Goal: Task Accomplishment & Management: Complete application form

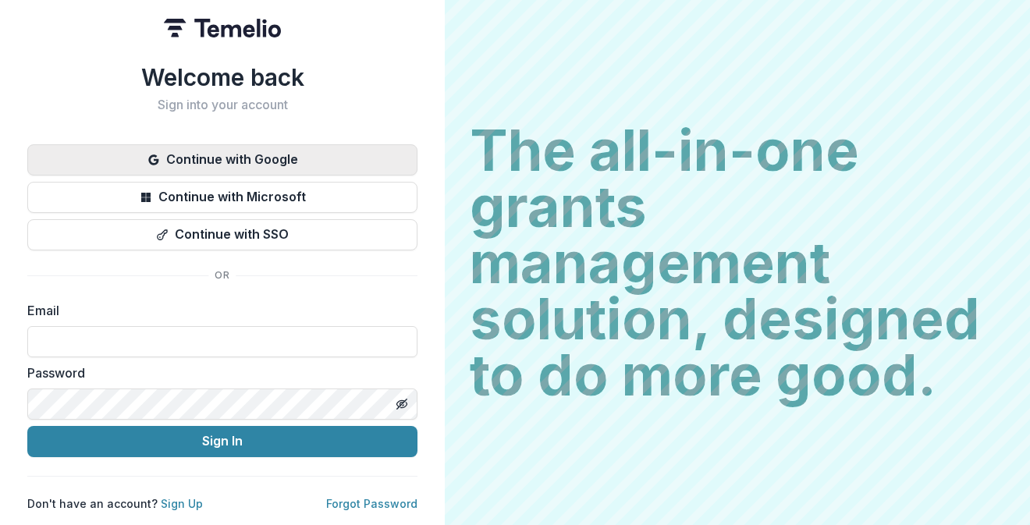
click at [393, 151] on button "Continue with Google" at bounding box center [222, 159] width 390 height 31
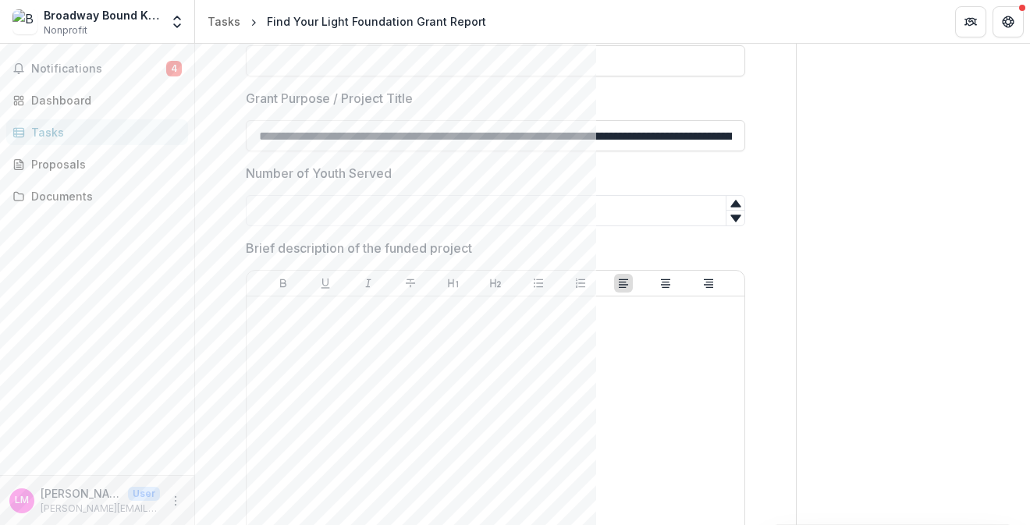
scroll to position [791, 0]
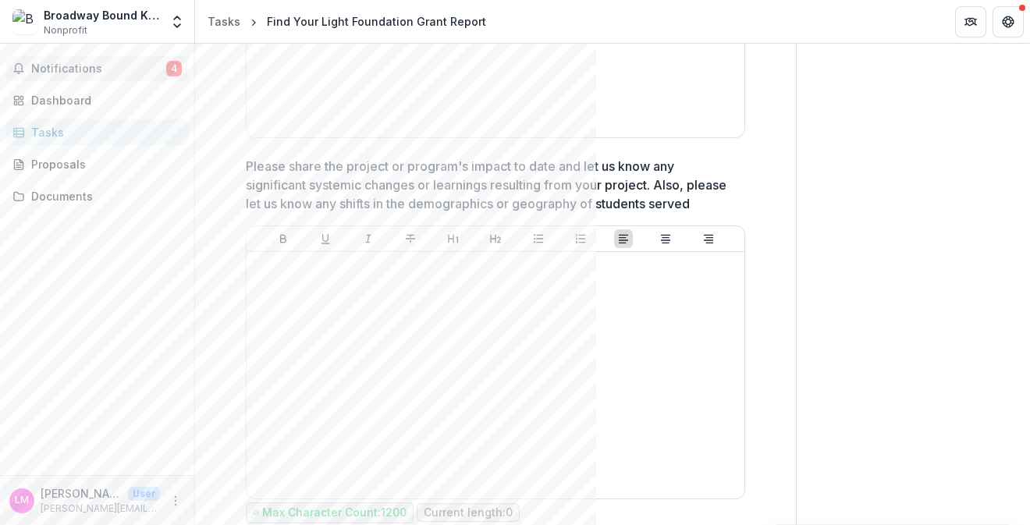
click at [111, 74] on span "Notifications" at bounding box center [98, 68] width 135 height 13
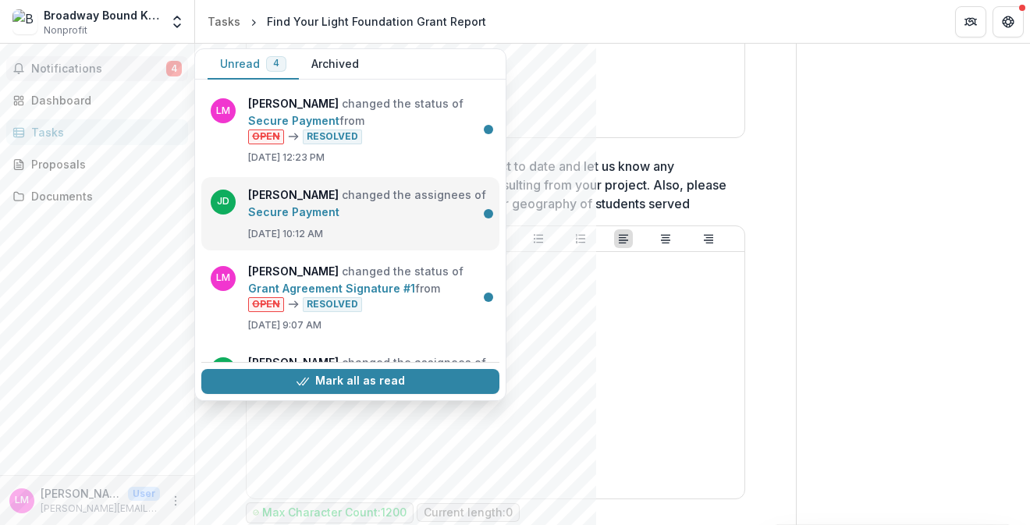
scroll to position [59, 0]
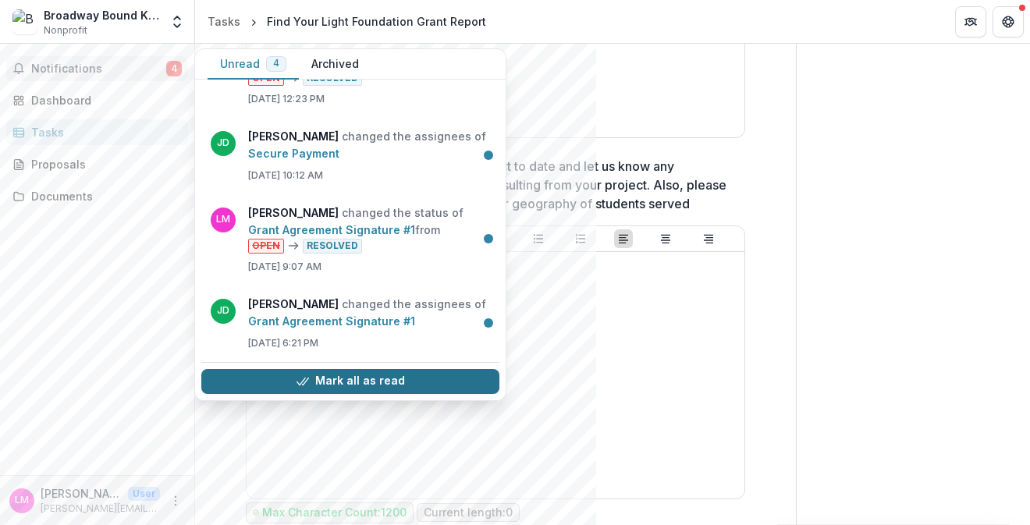
click at [315, 384] on button "Mark all as read" at bounding box center [350, 381] width 298 height 25
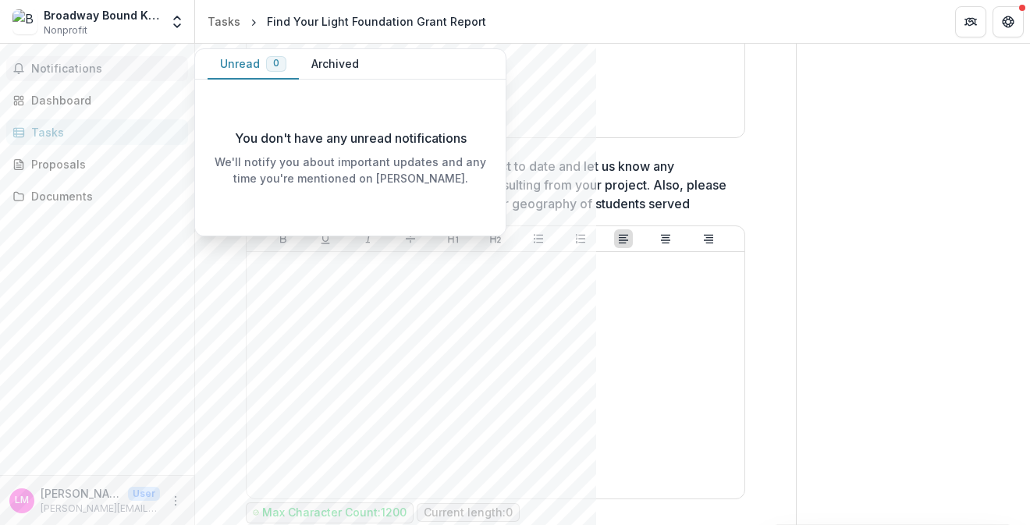
scroll to position [0, 0]
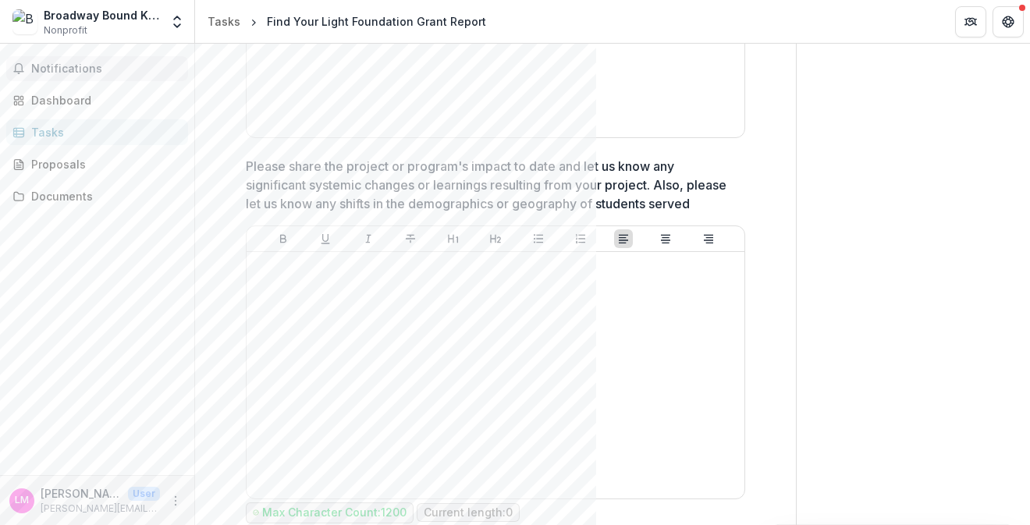
click at [74, 145] on div "Notifications Unread 0 Archived You don't have any unread notifications We'll n…" at bounding box center [97, 260] width 194 height 432
click at [230, 16] on div "Tasks" at bounding box center [224, 21] width 33 height 16
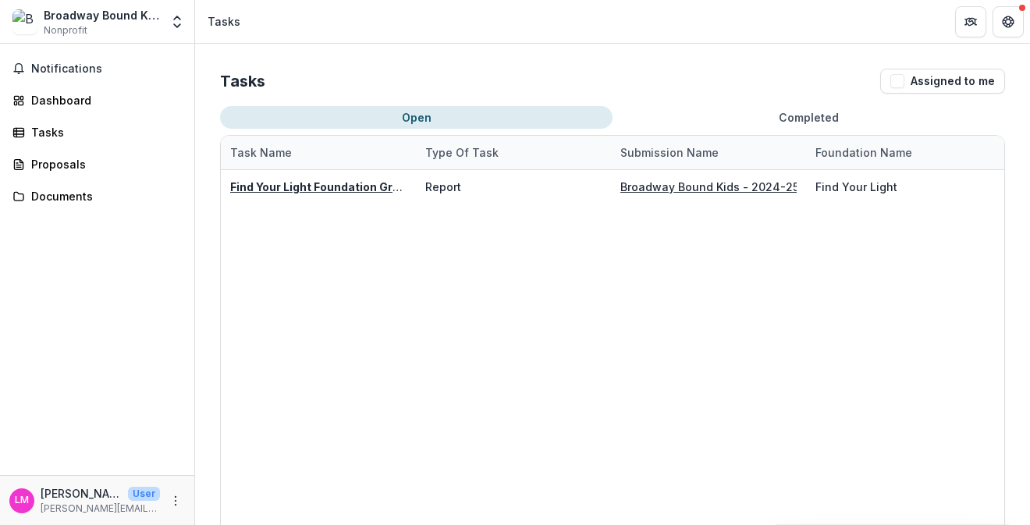
click at [708, 117] on button "Completed" at bounding box center [809, 117] width 393 height 23
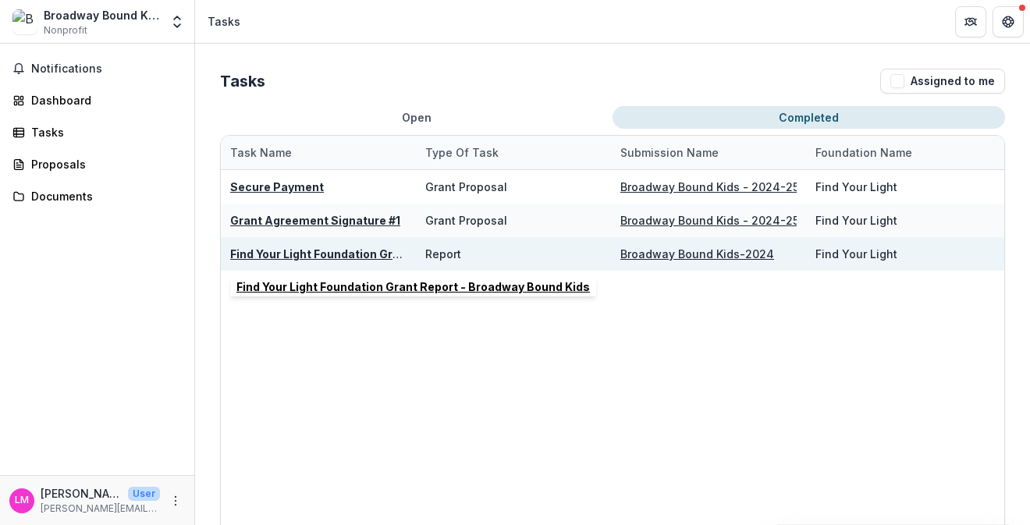
click at [368, 258] on u "Find Your Light Foundation Grant Report - Broadway Bound Kids" at bounding box center [407, 253] width 354 height 13
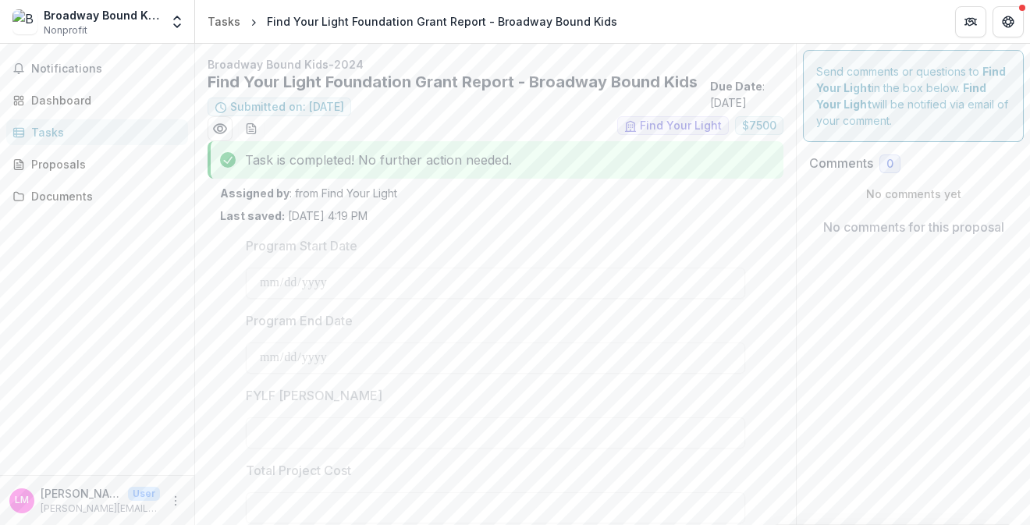
type input "******"
type input "*******"
click at [229, 25] on div "Tasks" at bounding box center [224, 21] width 33 height 16
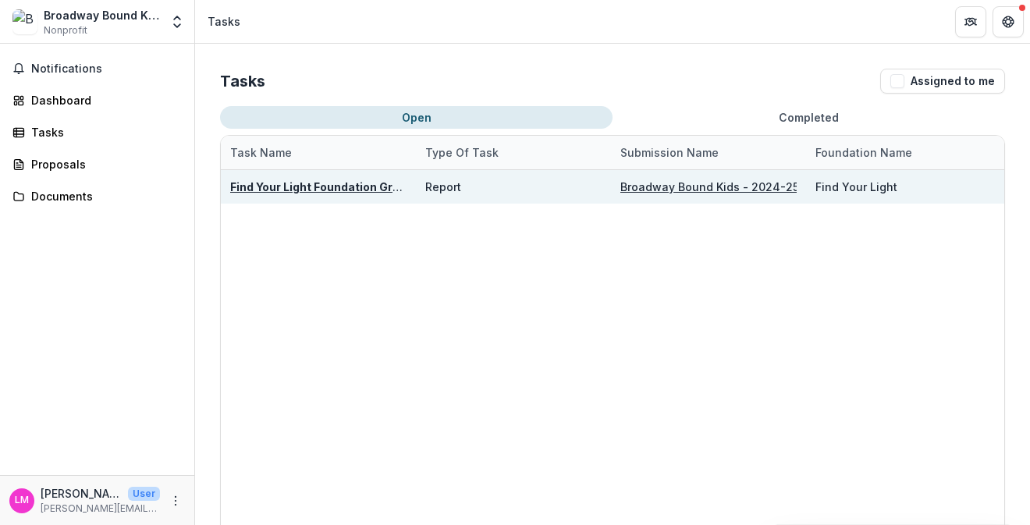
click at [323, 183] on u "Find Your Light Foundation Grant Report" at bounding box center [341, 186] width 222 height 13
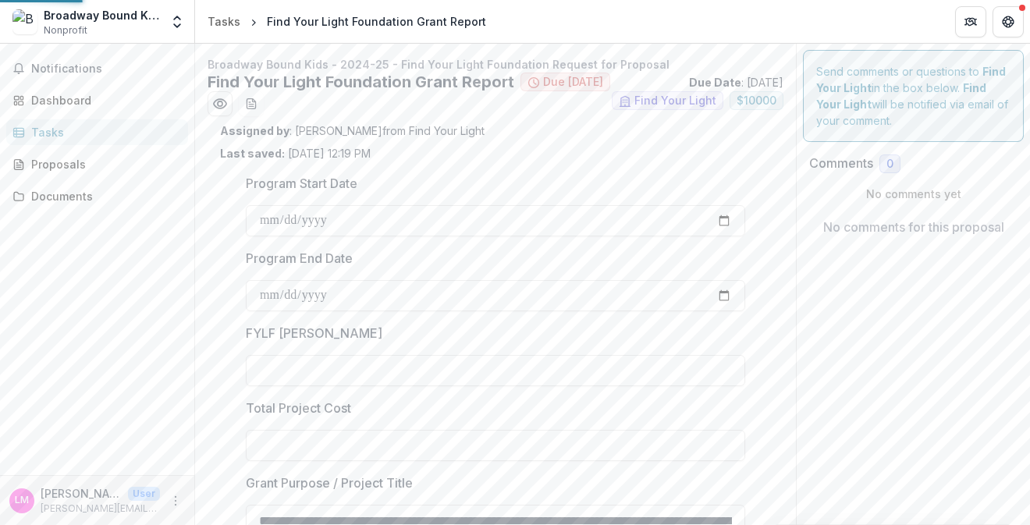
type input "*******"
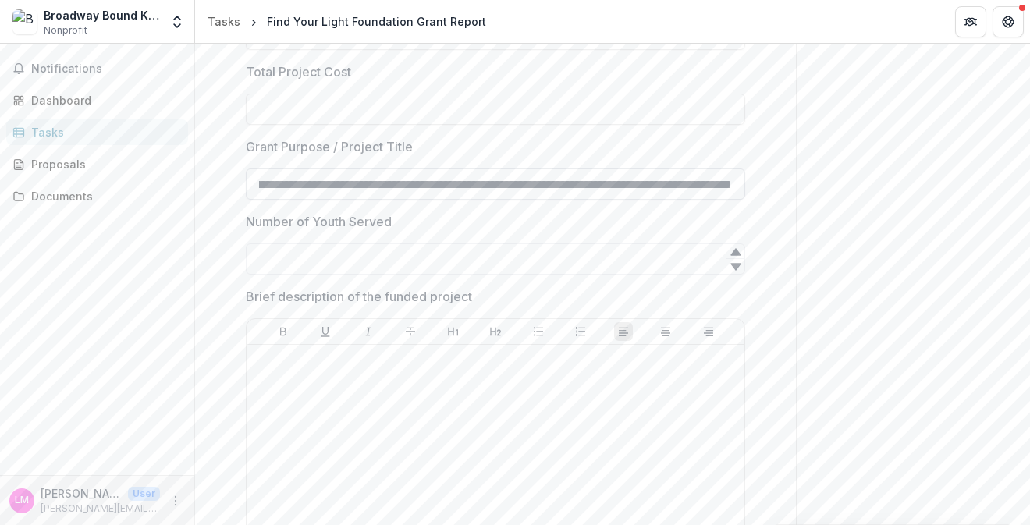
scroll to position [0, 805]
click at [456, 218] on label "Number of Youth Served" at bounding box center [491, 221] width 490 height 19
click at [456, 243] on input "Number of Youth Served" at bounding box center [495, 258] width 499 height 31
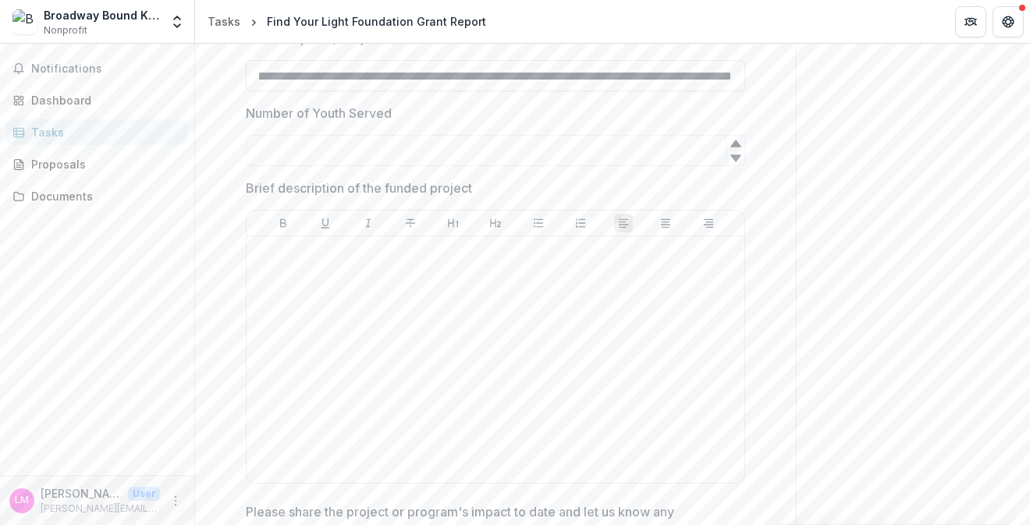
scroll to position [453, 0]
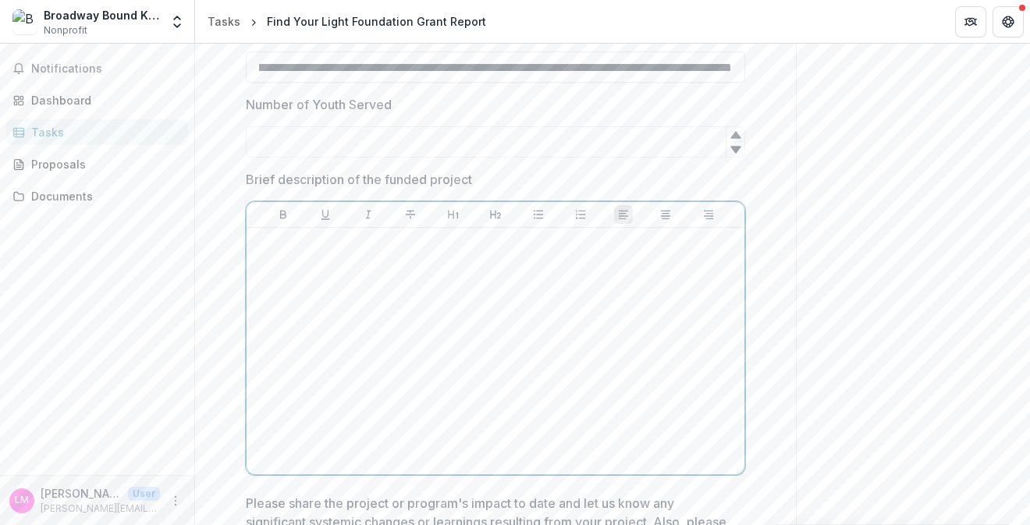
click at [395, 286] on div at bounding box center [495, 351] width 485 height 234
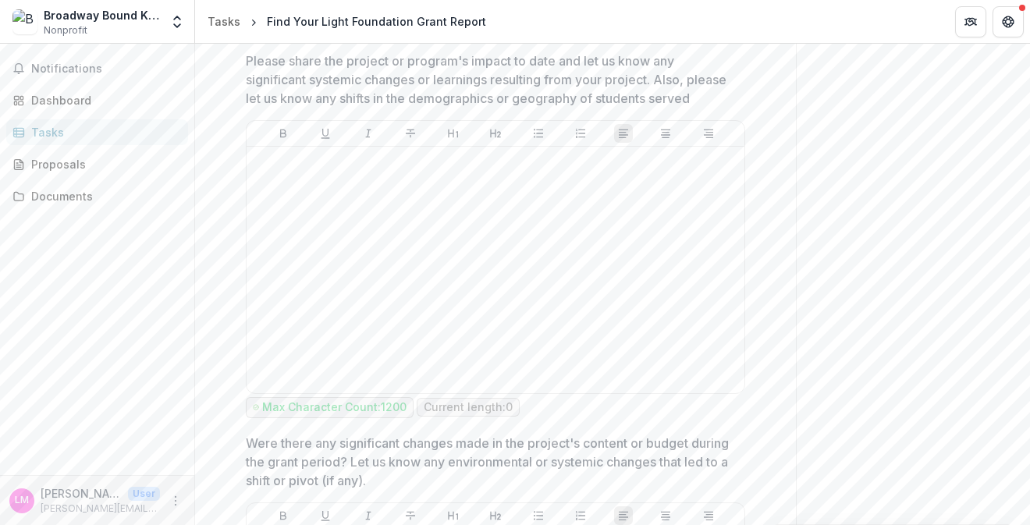
scroll to position [897, 0]
click at [395, 286] on div at bounding box center [495, 269] width 485 height 234
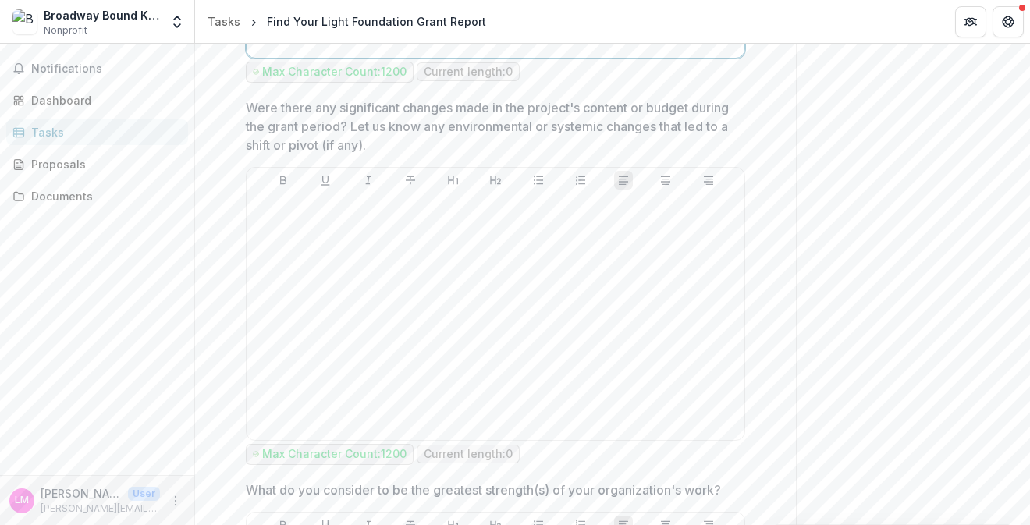
scroll to position [1252, 0]
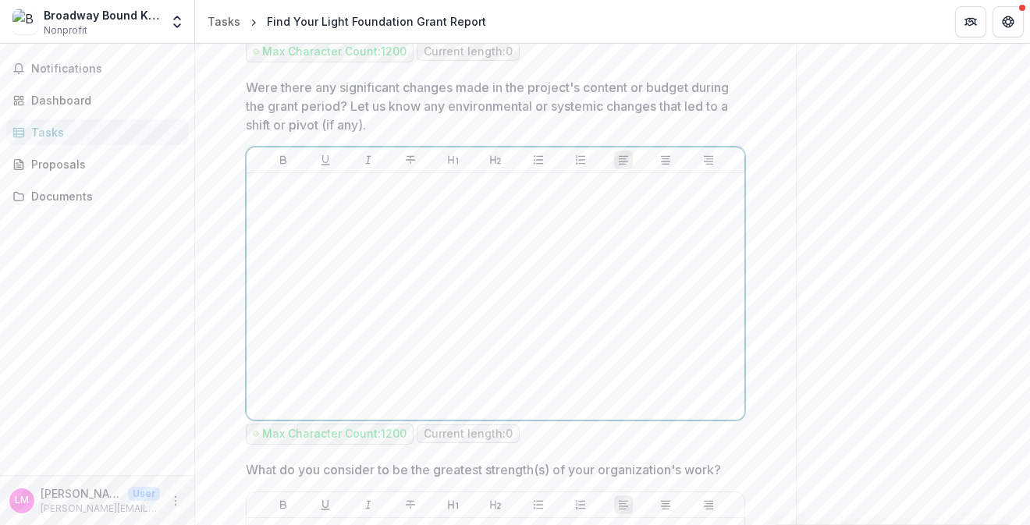
click at [388, 293] on div at bounding box center [495, 296] width 485 height 234
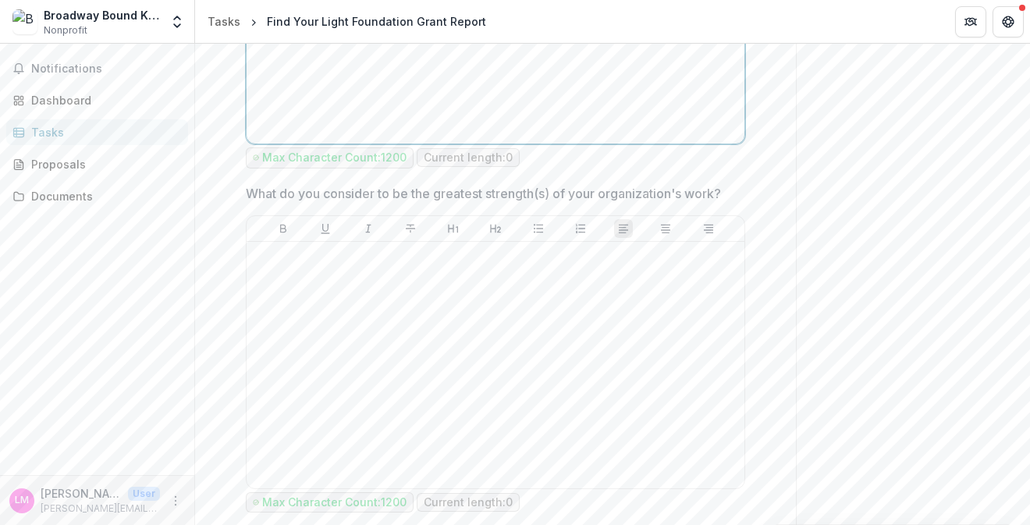
scroll to position [1556, 0]
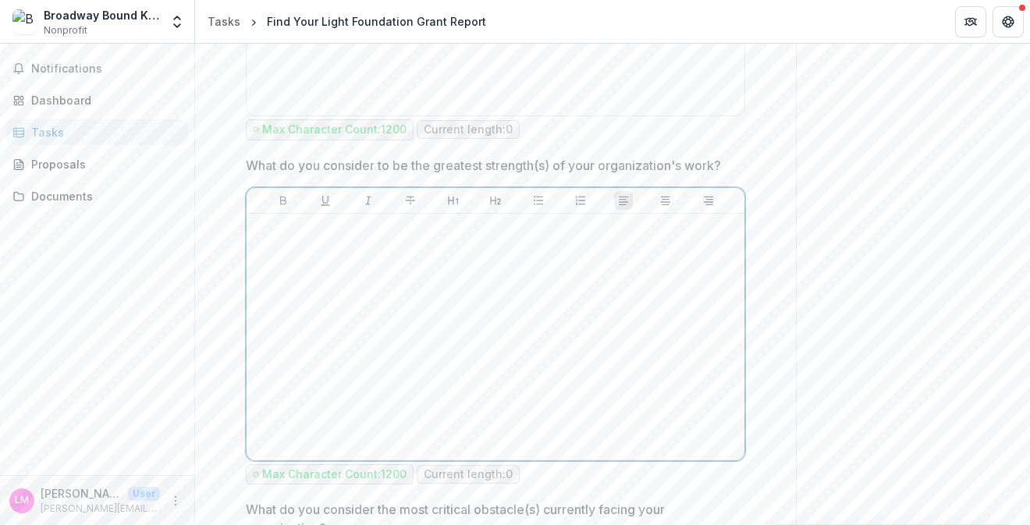
click at [386, 303] on div at bounding box center [495, 337] width 485 height 234
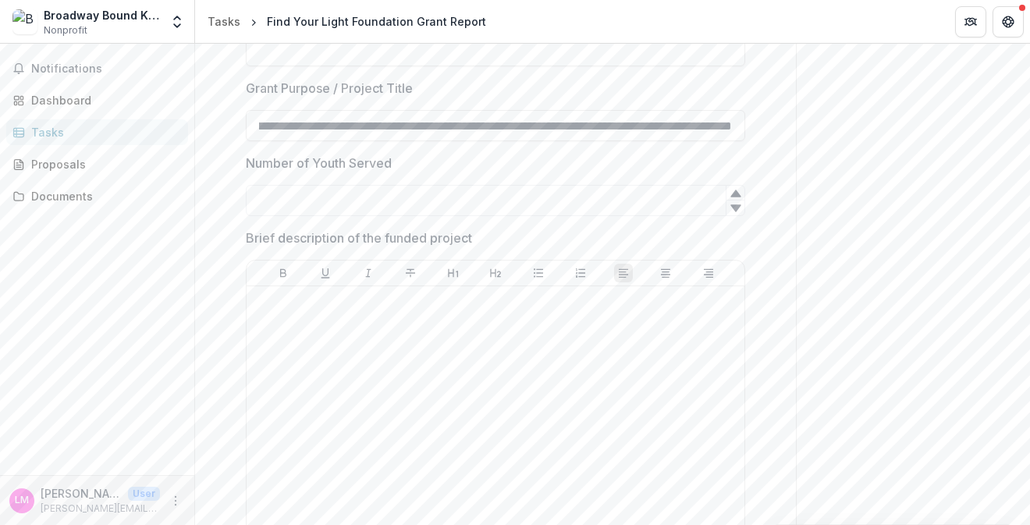
scroll to position [0, 0]
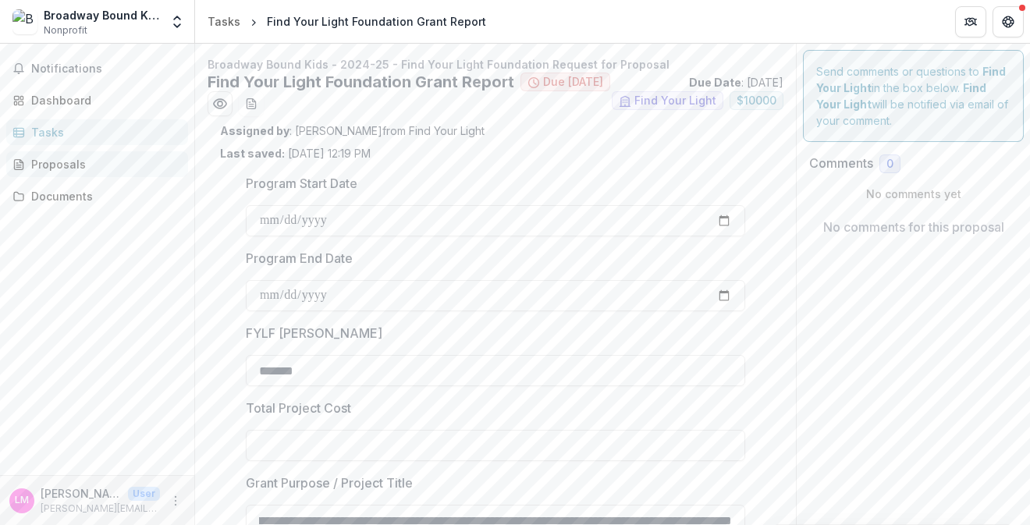
click at [83, 167] on div "Proposals" at bounding box center [103, 164] width 144 height 16
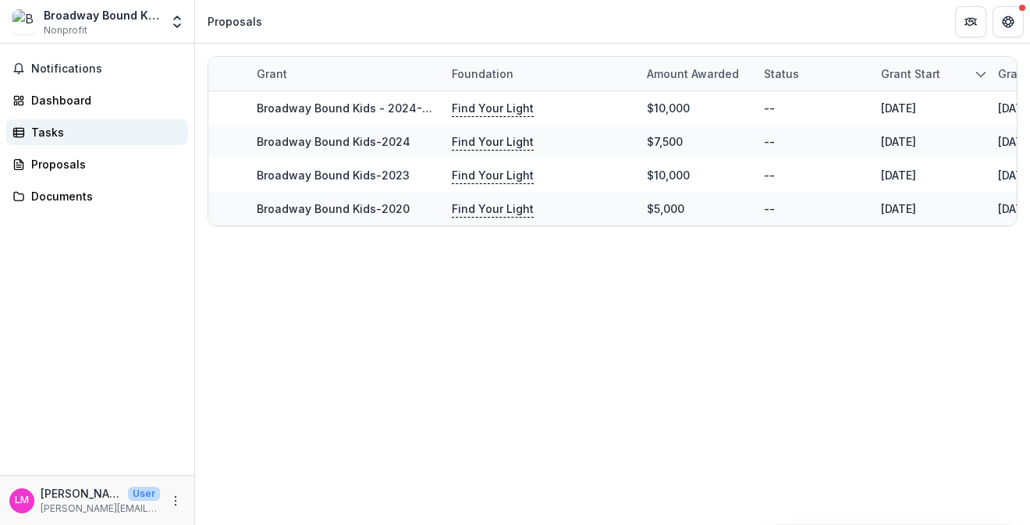
click at [69, 137] on div "Tasks" at bounding box center [103, 132] width 144 height 16
